Goal: Transaction & Acquisition: Book appointment/travel/reservation

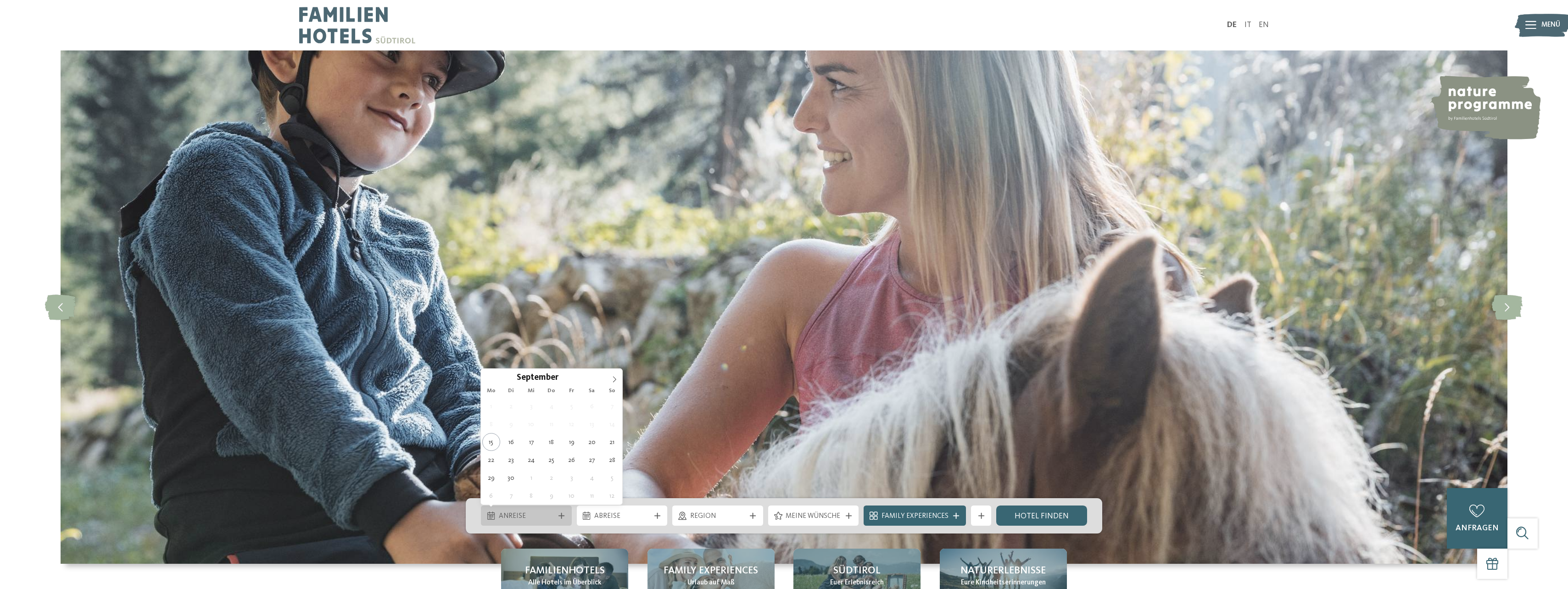
click at [544, 515] on span "Anreise" at bounding box center [527, 516] width 55 height 10
click at [610, 377] on span at bounding box center [615, 376] width 16 height 16
type div "[DATE]"
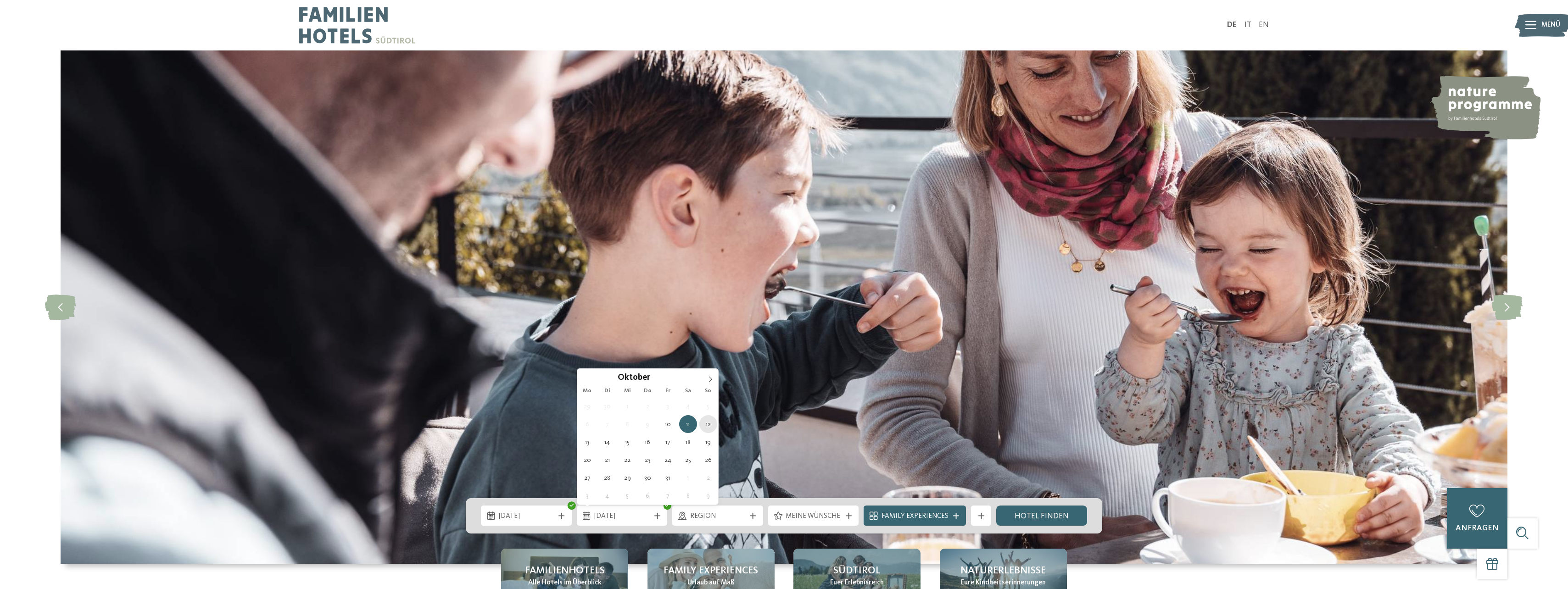
type div "[DATE]"
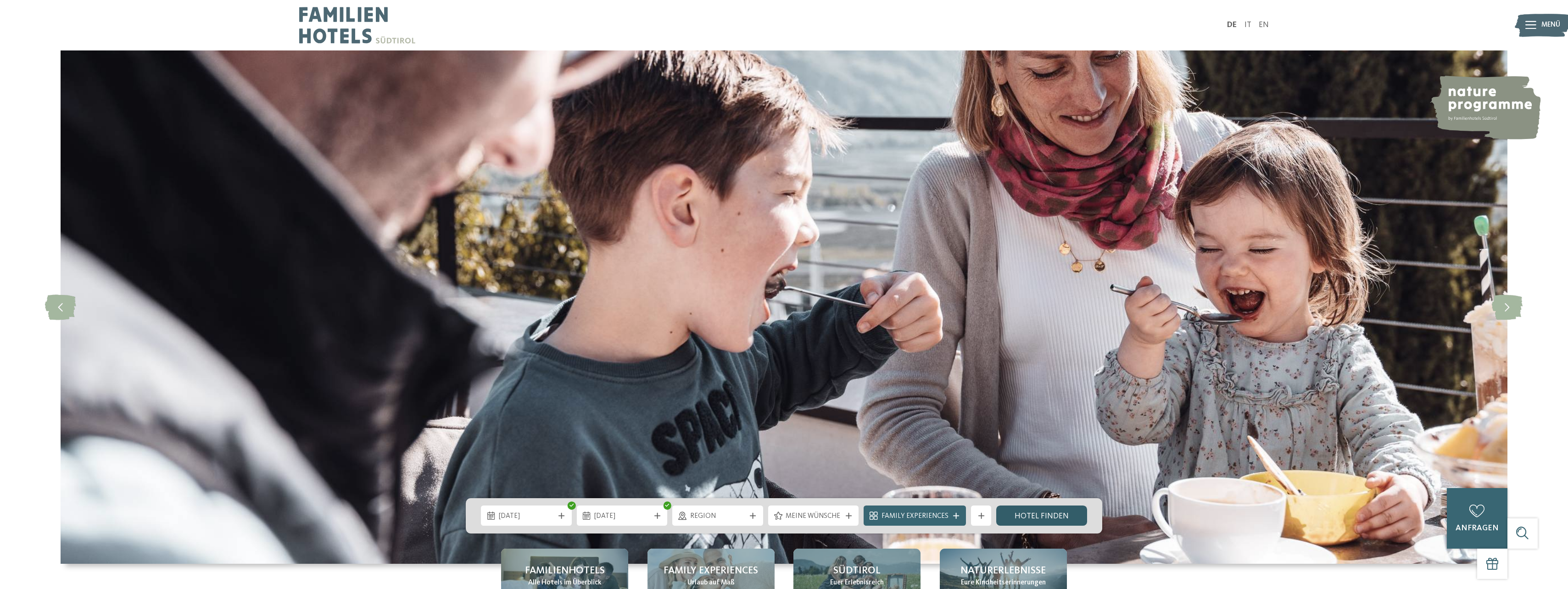
click at [1051, 514] on link "Hotel finden" at bounding box center [1041, 515] width 91 height 20
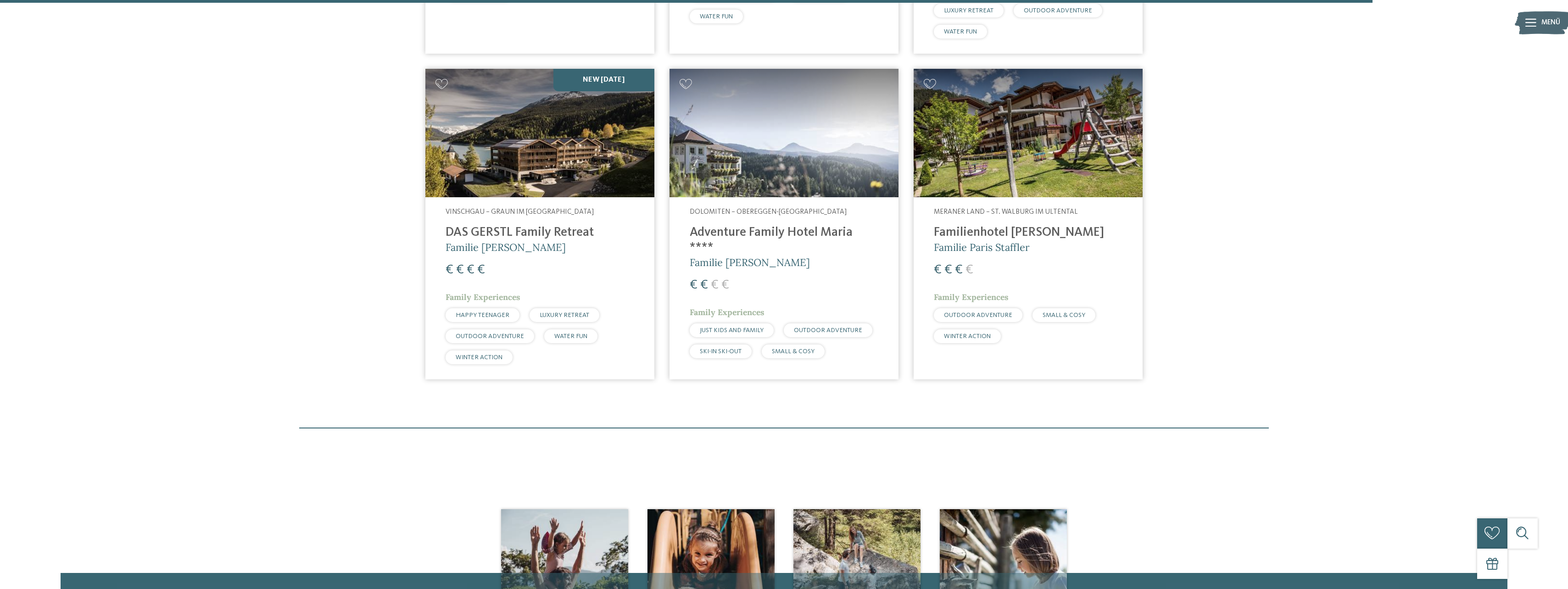
scroll to position [2400, 0]
